Goal: Complete application form

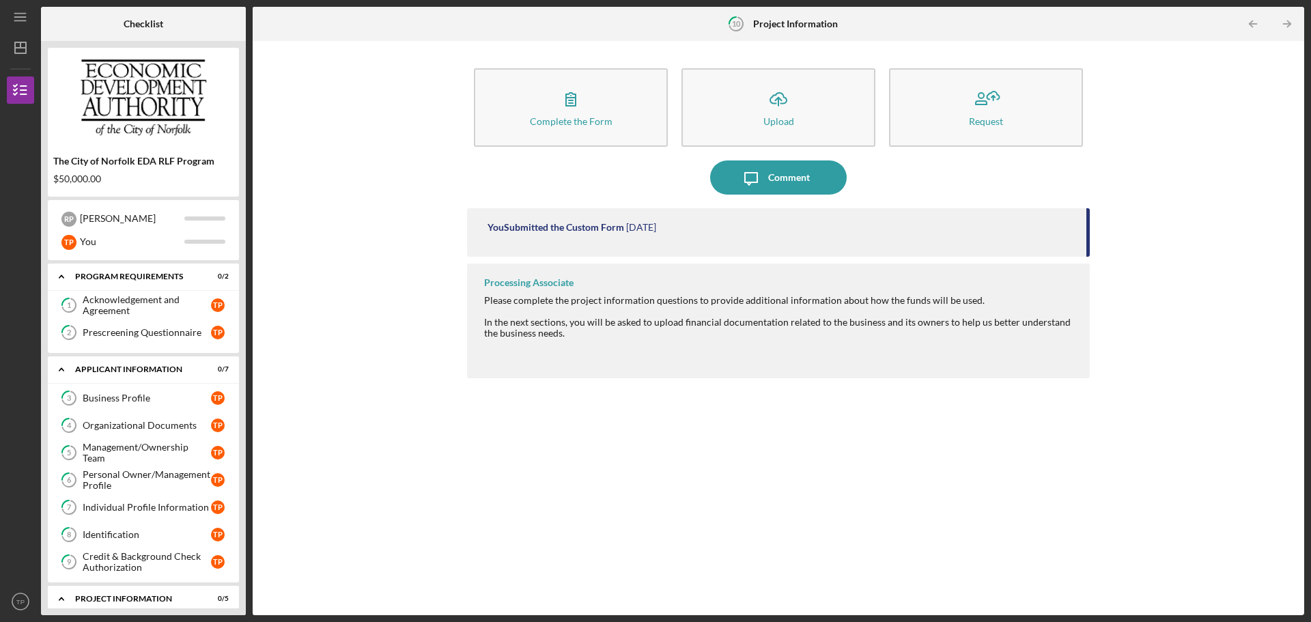
scroll to position [352, 0]
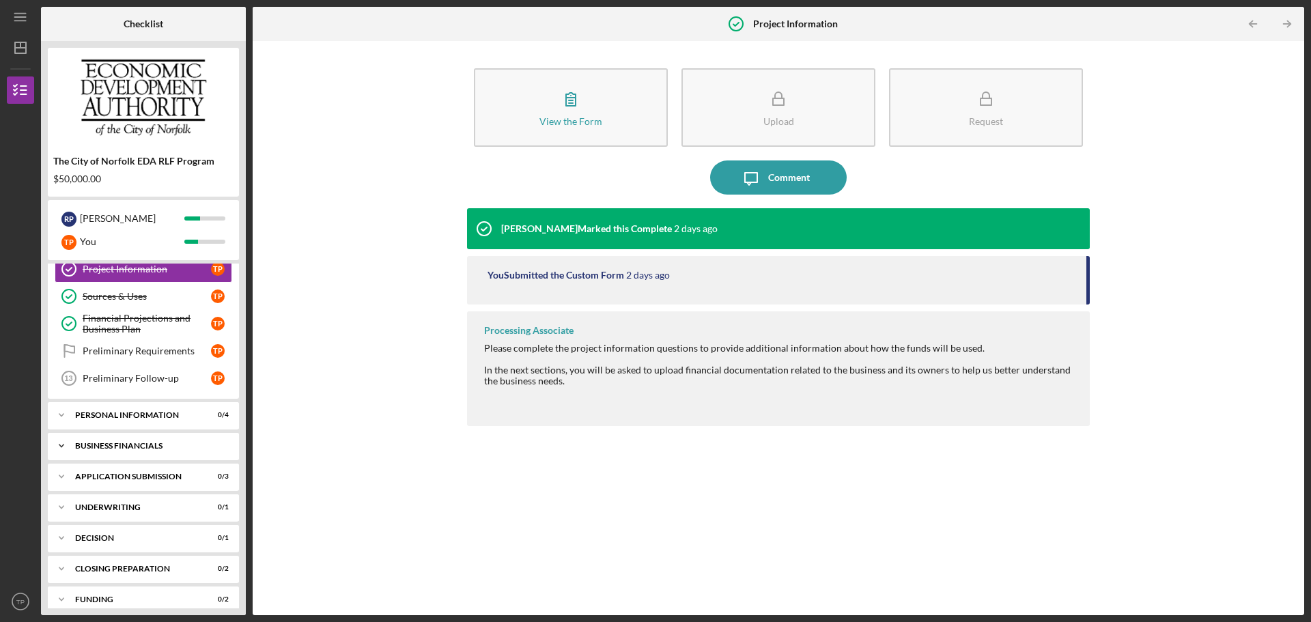
scroll to position [309, 0]
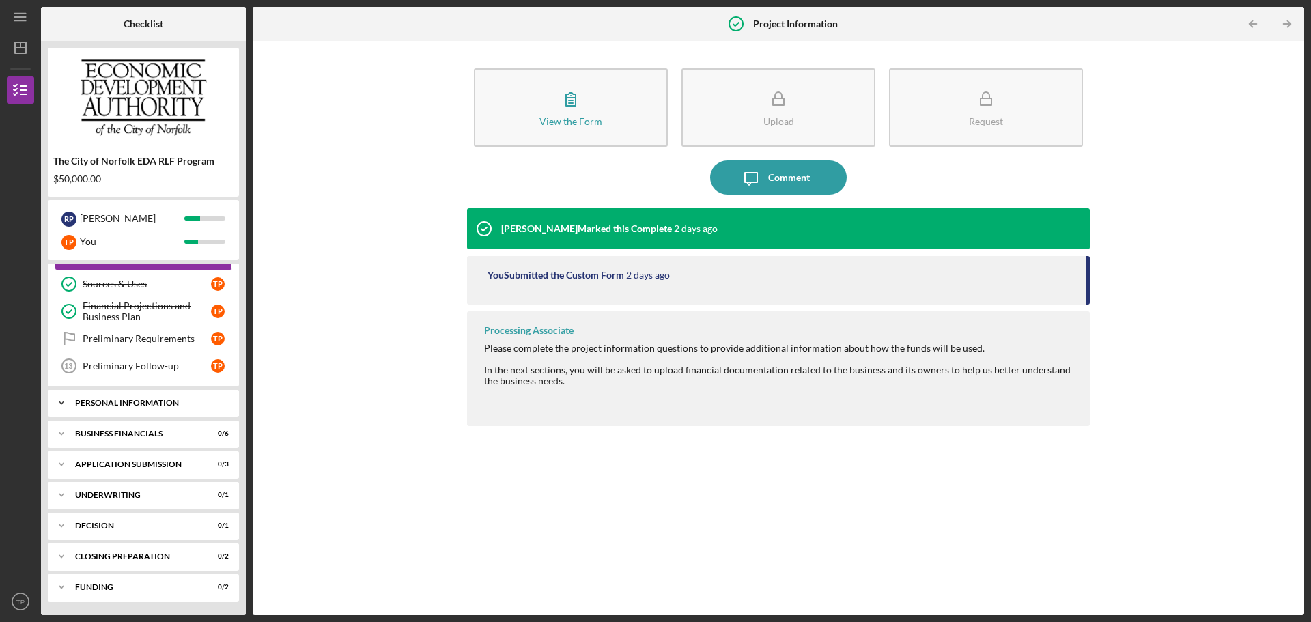
click at [145, 404] on div "Personal Information" at bounding box center [148, 403] width 147 height 8
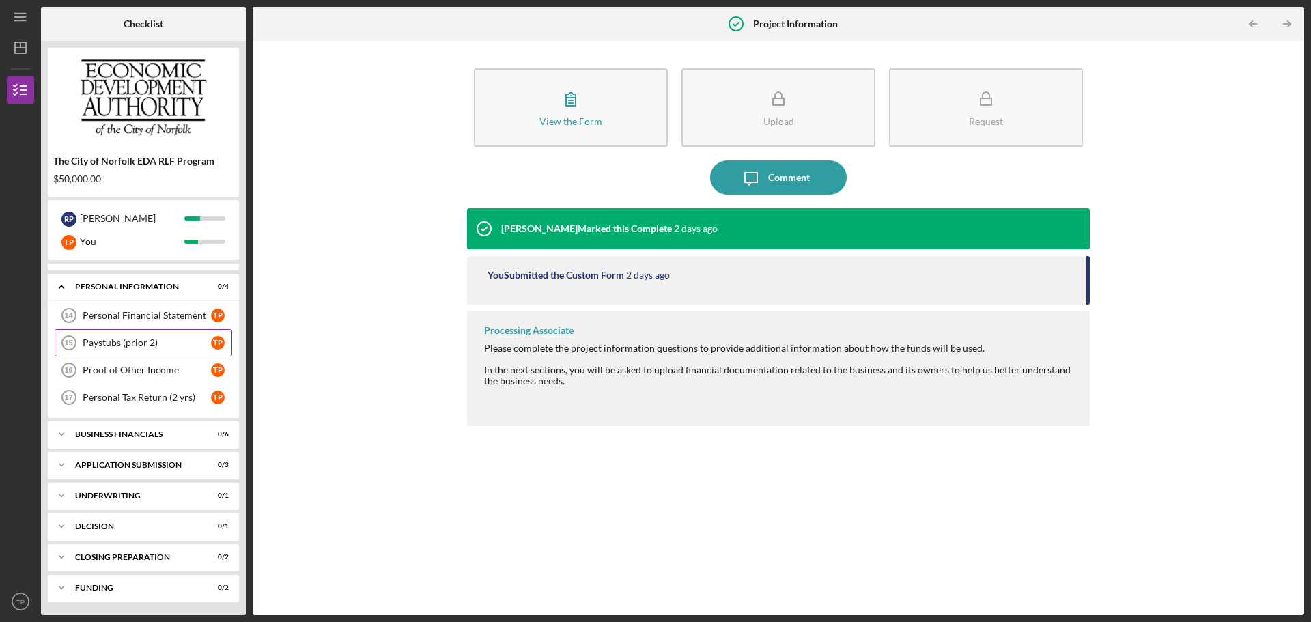
scroll to position [425, 0]
click at [148, 432] on div "Business Financials" at bounding box center [148, 433] width 147 height 8
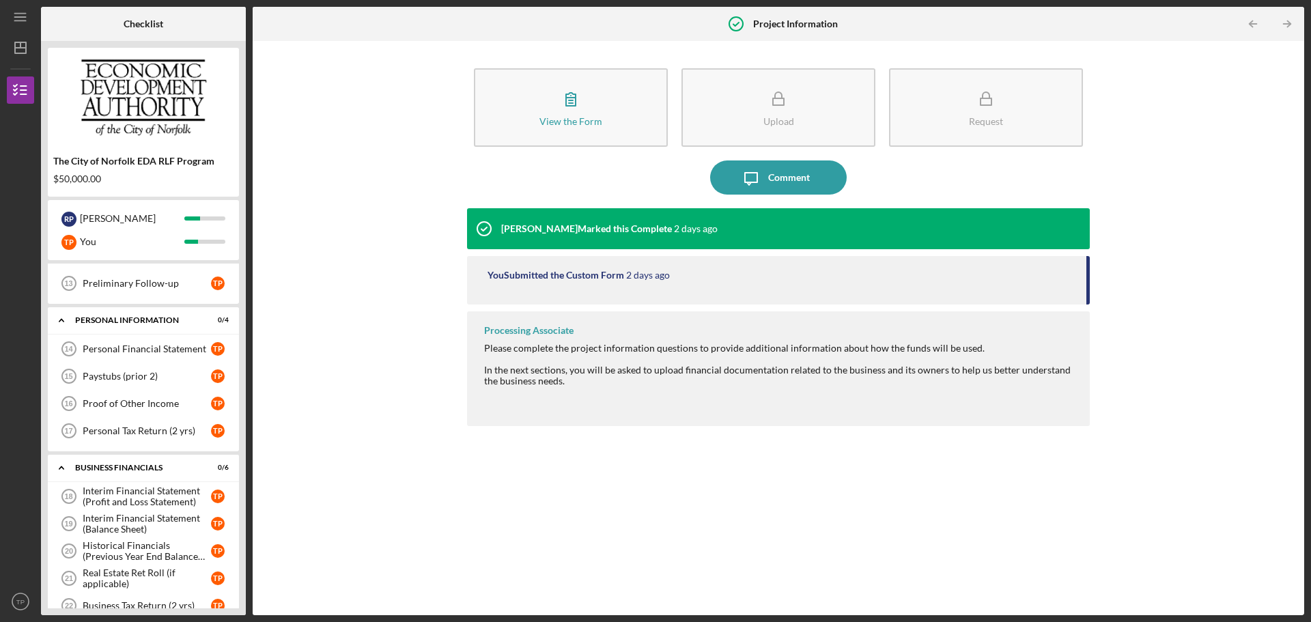
scroll to position [324, 0]
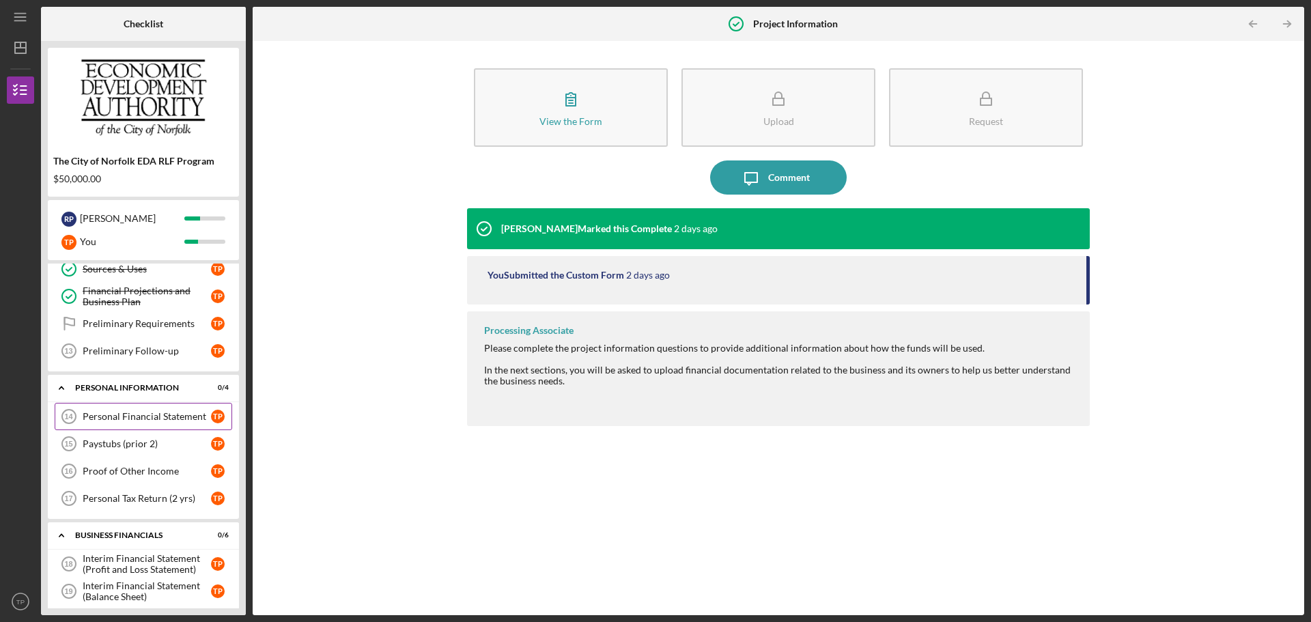
click at [144, 417] on div "Personal Financial Statement" at bounding box center [147, 416] width 128 height 11
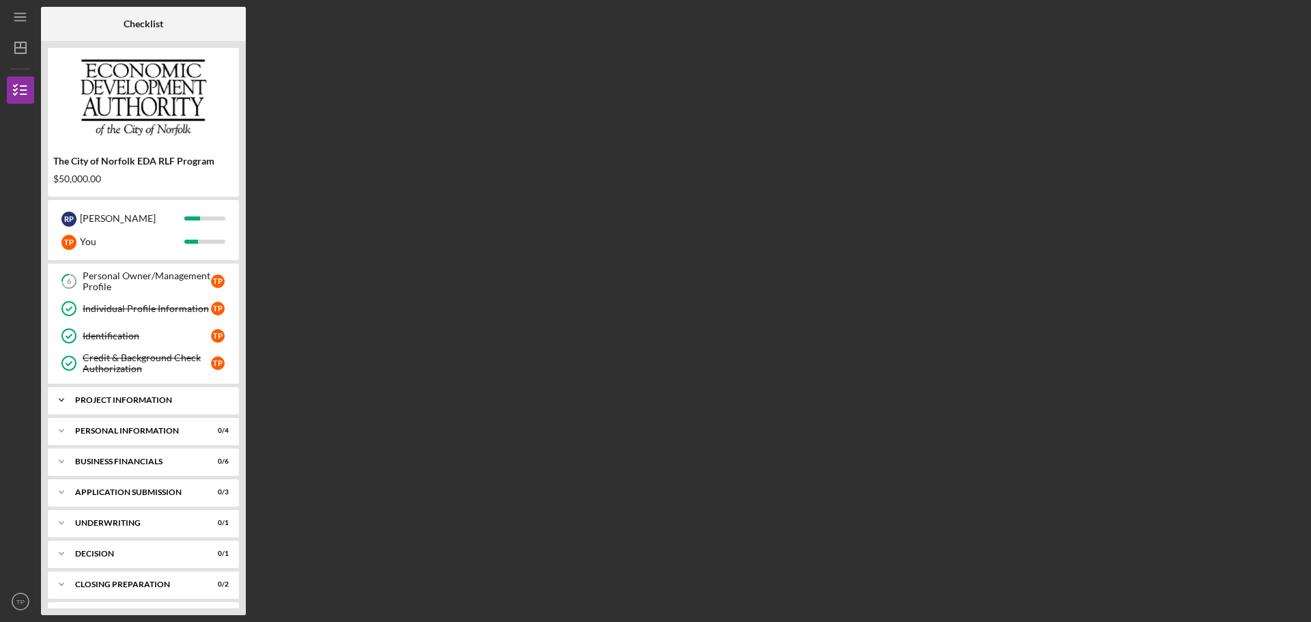
scroll to position [165, 0]
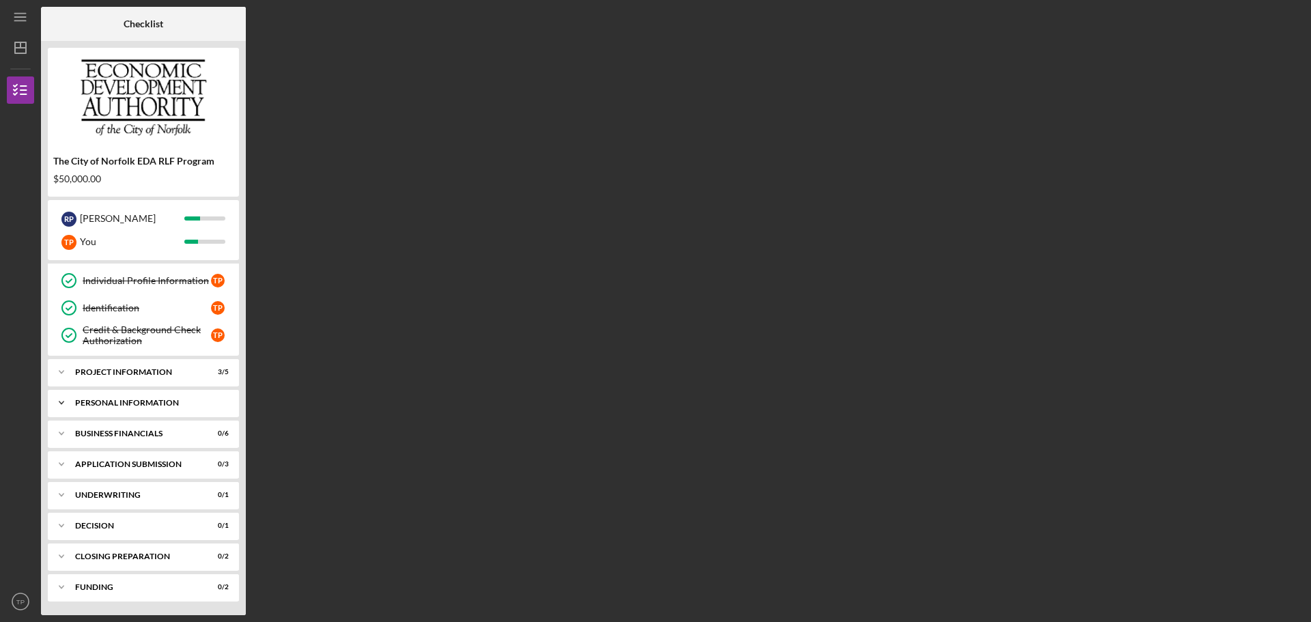
click at [149, 401] on div "Personal Information" at bounding box center [148, 403] width 147 height 8
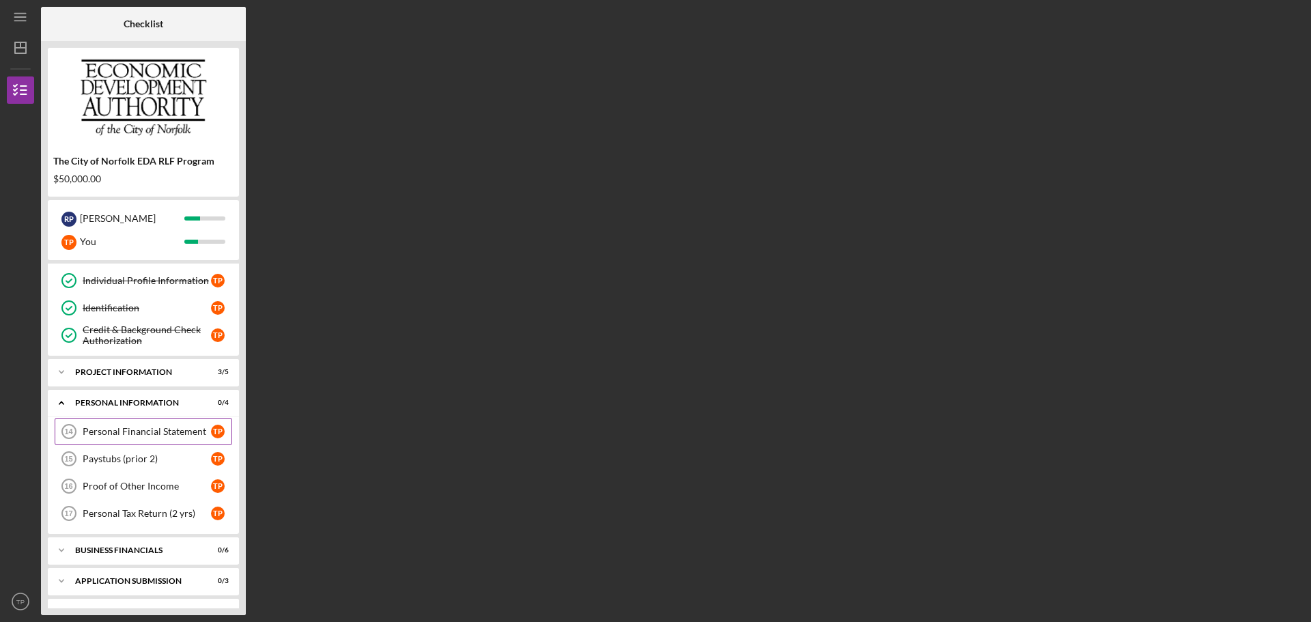
click at [151, 429] on div "Personal Financial Statement" at bounding box center [147, 431] width 128 height 11
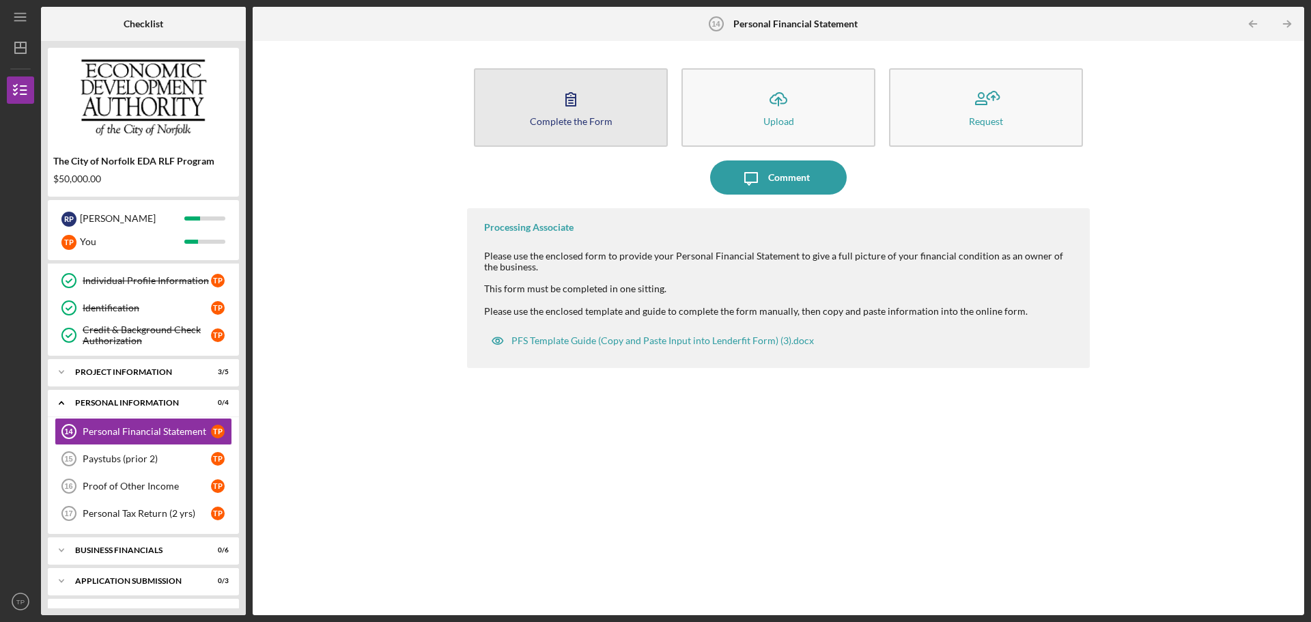
click at [576, 122] on div "Complete the Form" at bounding box center [571, 121] width 83 height 10
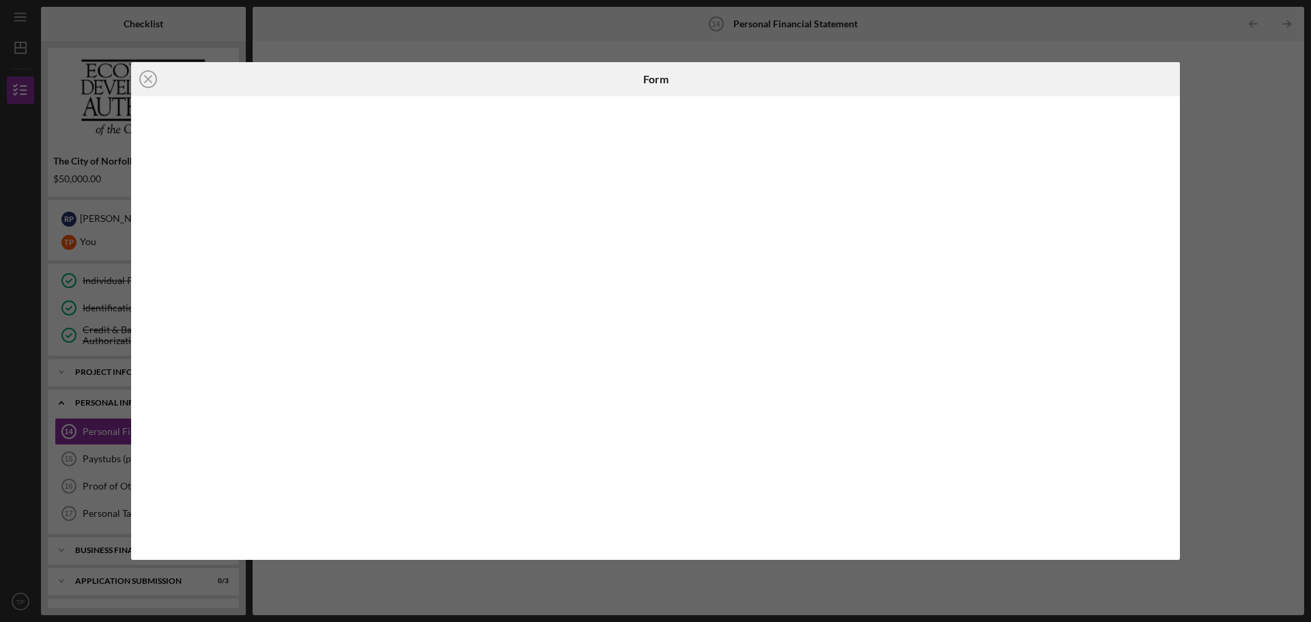
click at [1258, 169] on div "Icon/Close Form" at bounding box center [655, 311] width 1311 height 622
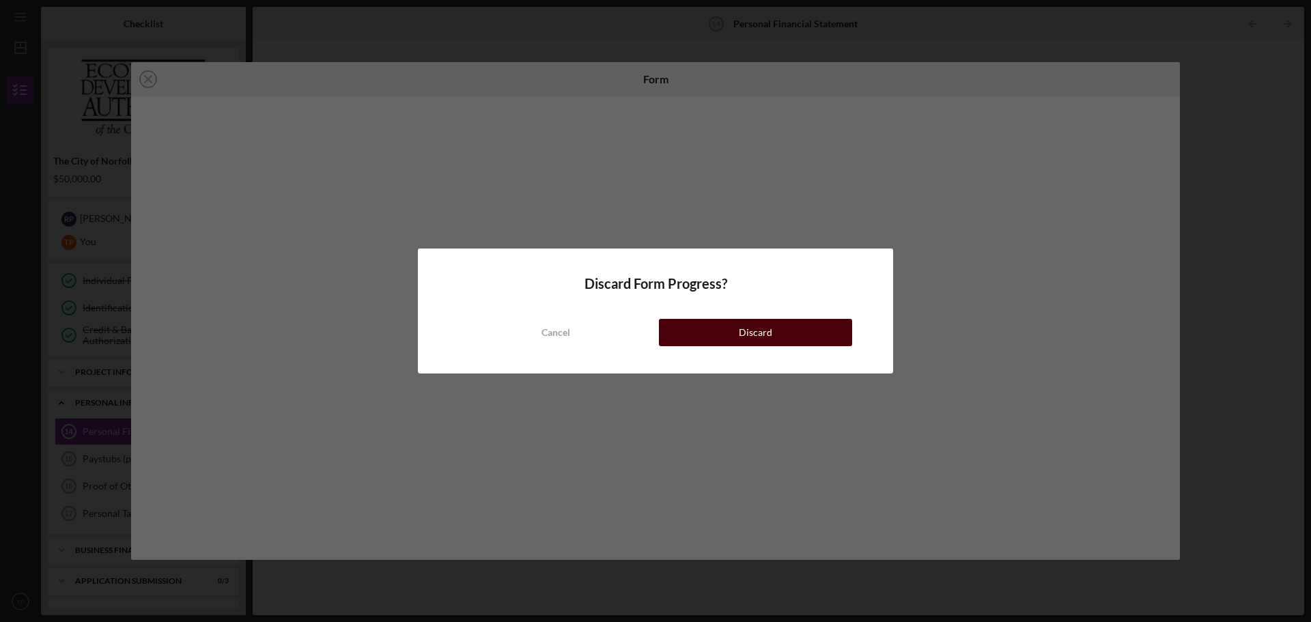
click at [754, 344] on div "Discard" at bounding box center [755, 332] width 33 height 27
